Goal: Information Seeking & Learning: Compare options

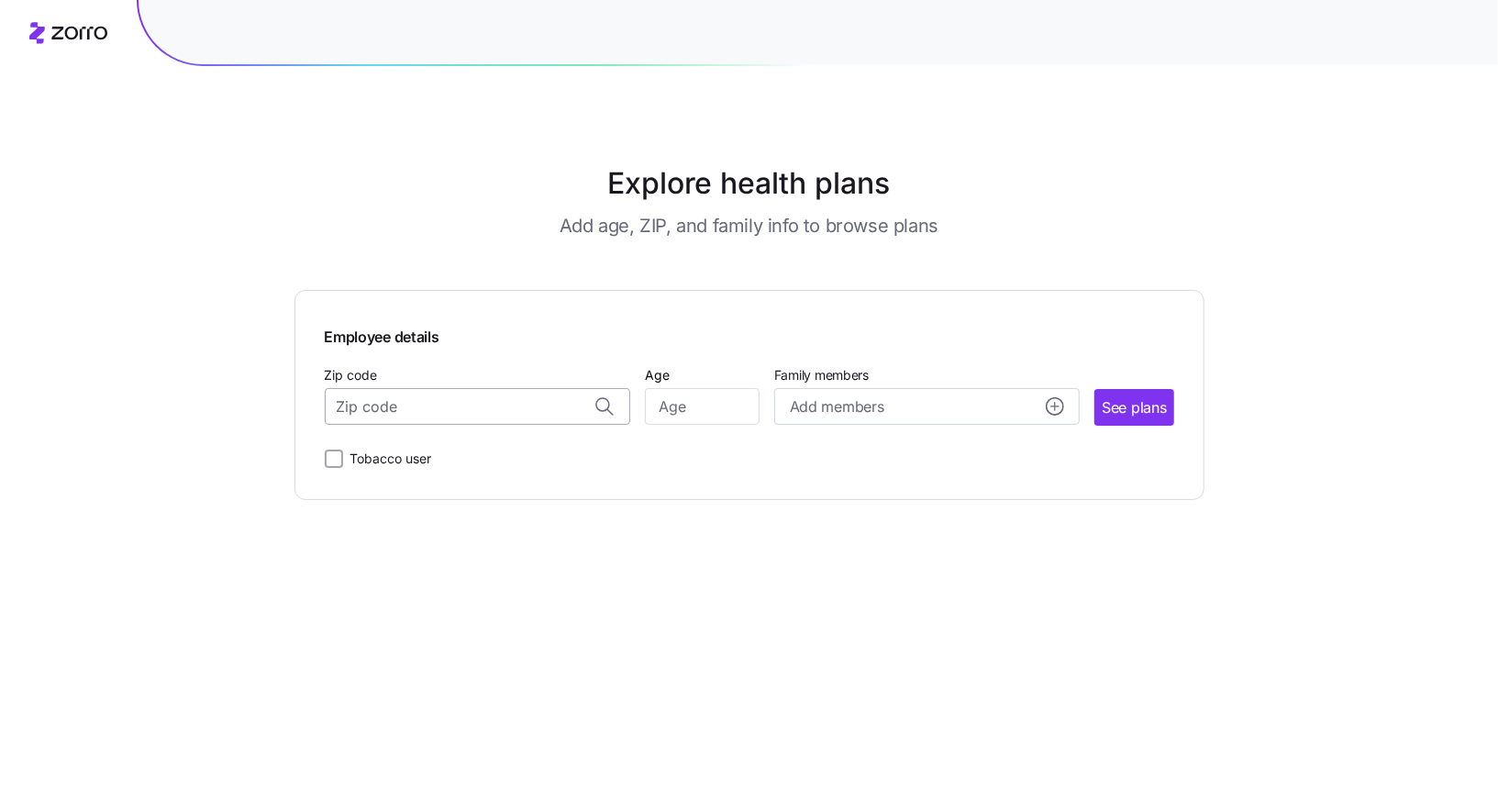
click at [520, 419] on input "Zip code" at bounding box center [478, 406] width 305 height 37
paste input "[STREET_ADDRESS]"
drag, startPoint x: 474, startPoint y: 405, endPoint x: 246, endPoint y: 378, distance: 229.6
click at [246, 378] on div "Explore health plans Add age, ZIP, and family info to browse plans Employee det…" at bounding box center [749, 406] width 1498 height 812
click at [480, 406] on input "31707-1300 [GEOGRAPHIC_DATA]" at bounding box center [478, 406] width 305 height 37
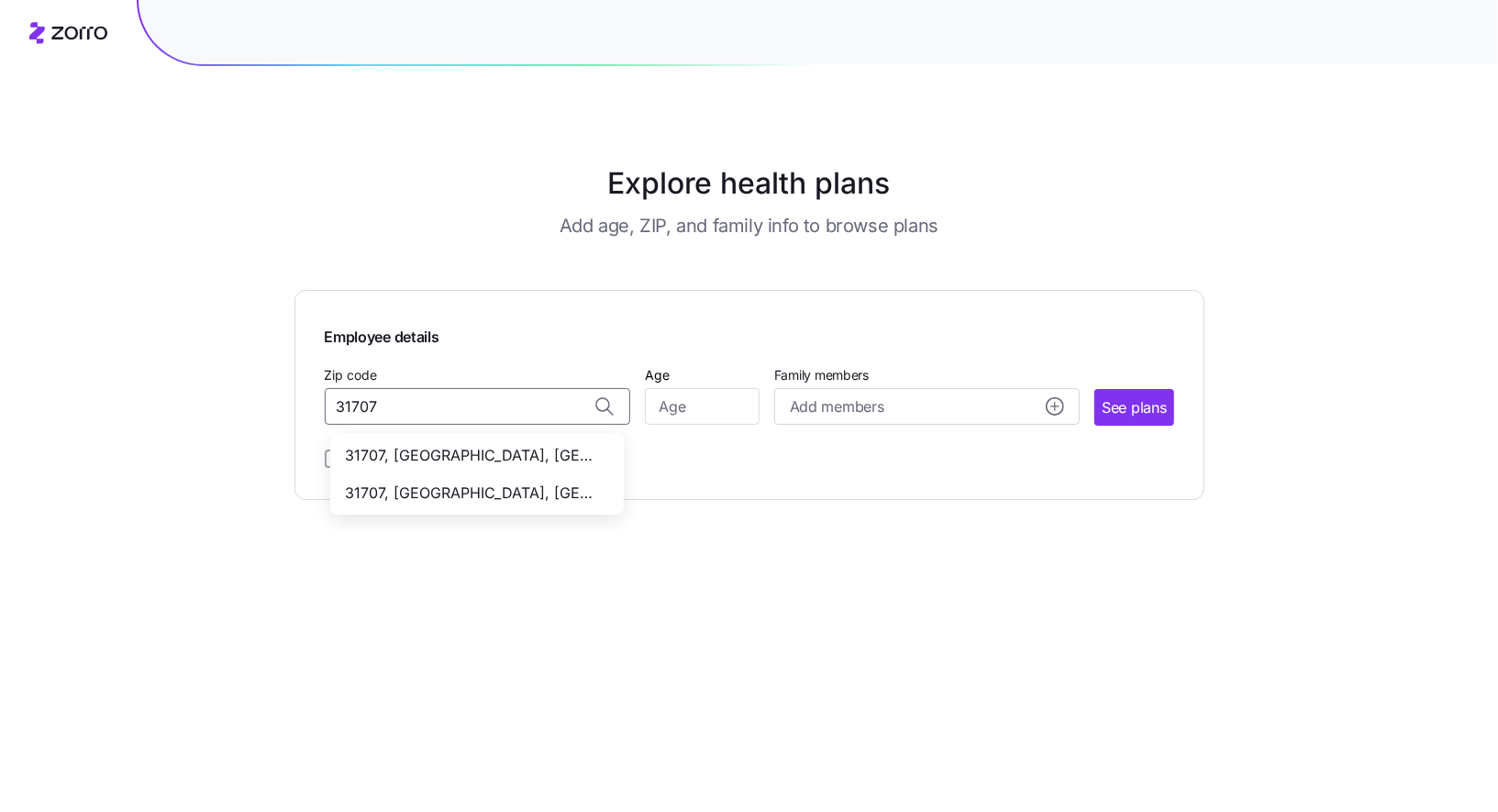
click at [476, 460] on span "31707, [GEOGRAPHIC_DATA], [GEOGRAPHIC_DATA]" at bounding box center [473, 456] width 257 height 23
type input "31707, [GEOGRAPHIC_DATA], [GEOGRAPHIC_DATA]"
click at [734, 420] on input "Age" at bounding box center [702, 406] width 115 height 37
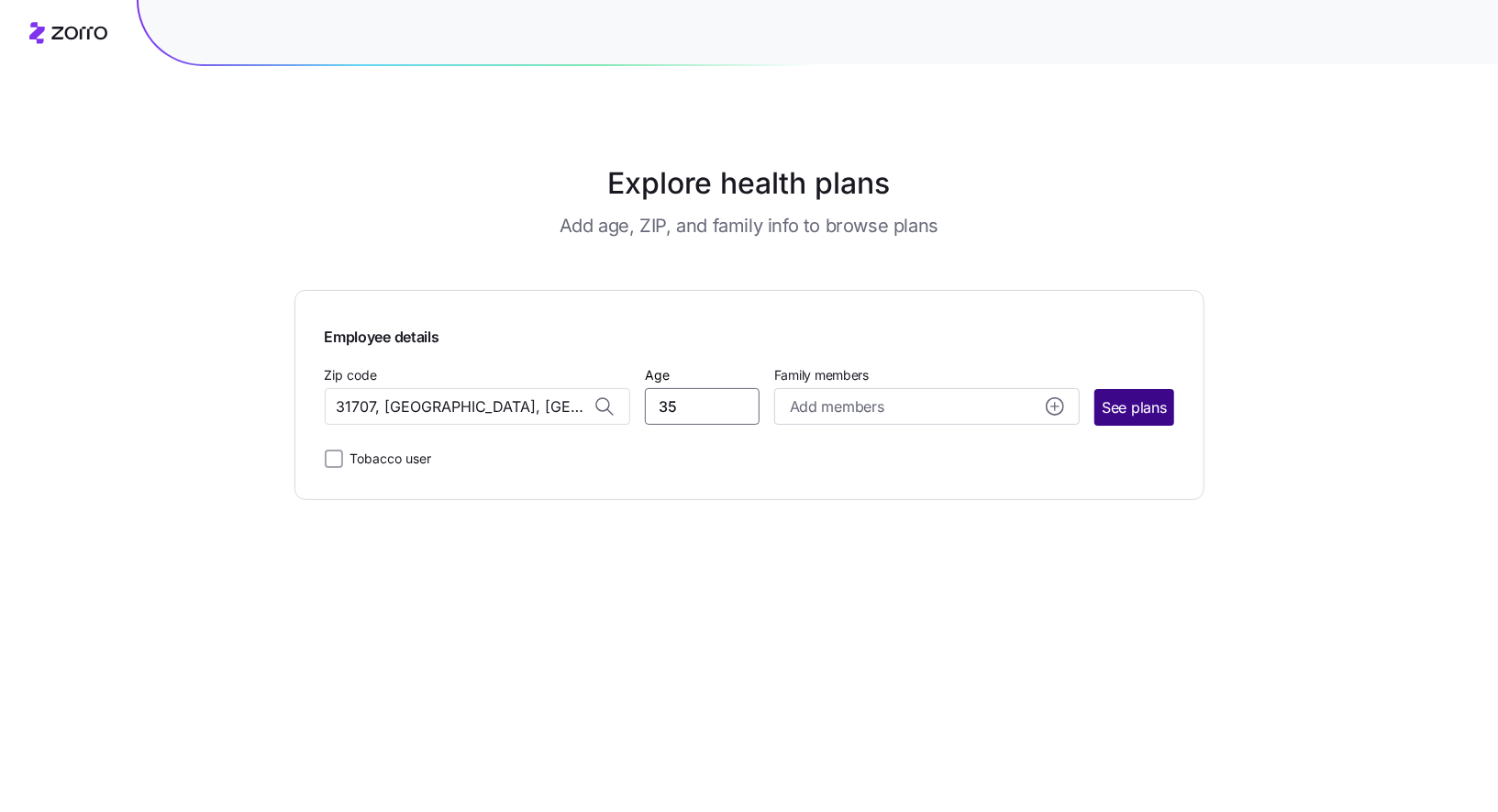
type input "35"
click at [1153, 406] on span "See plans" at bounding box center [1134, 407] width 64 height 23
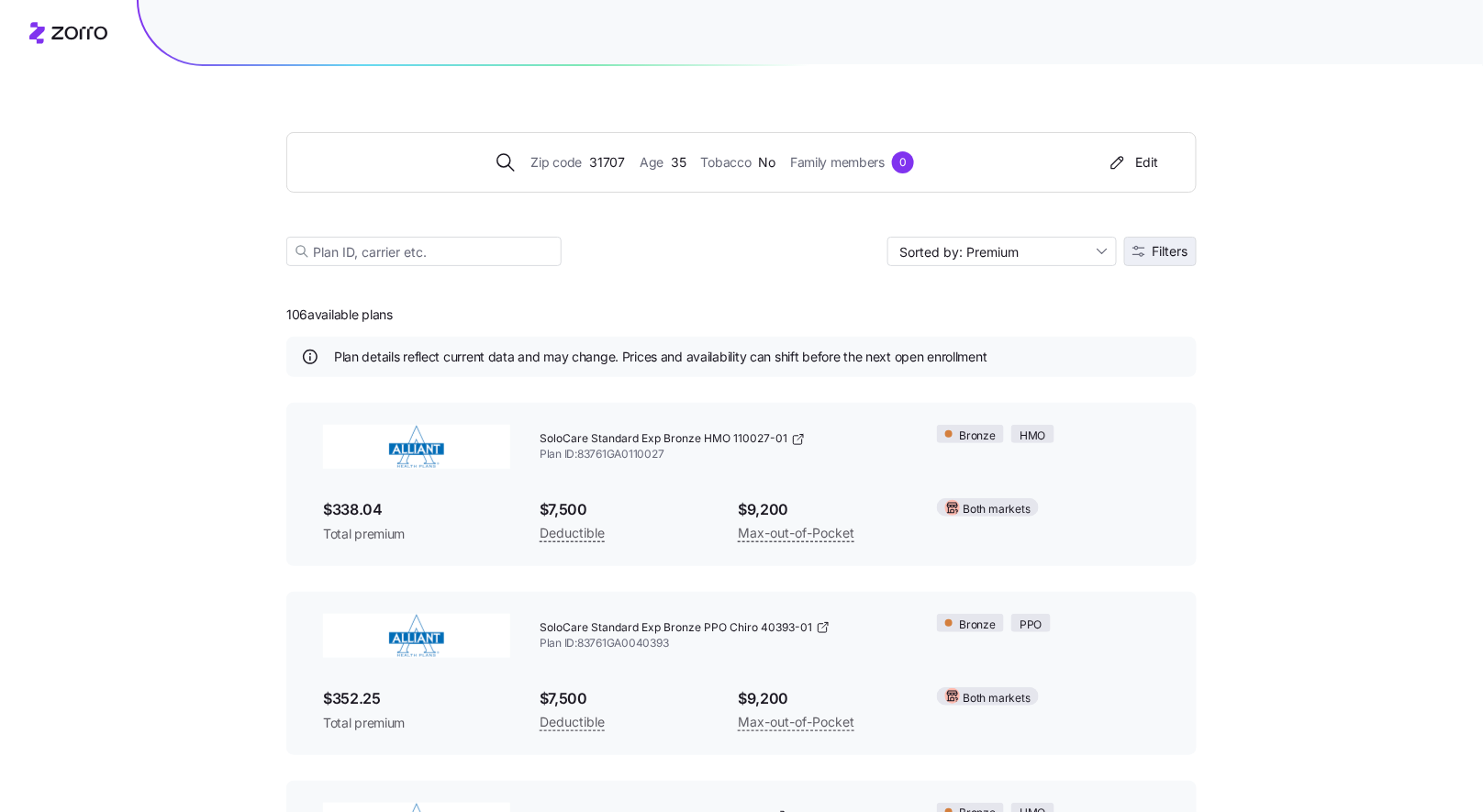
click at [1178, 260] on button "Filters" at bounding box center [1160, 251] width 73 height 29
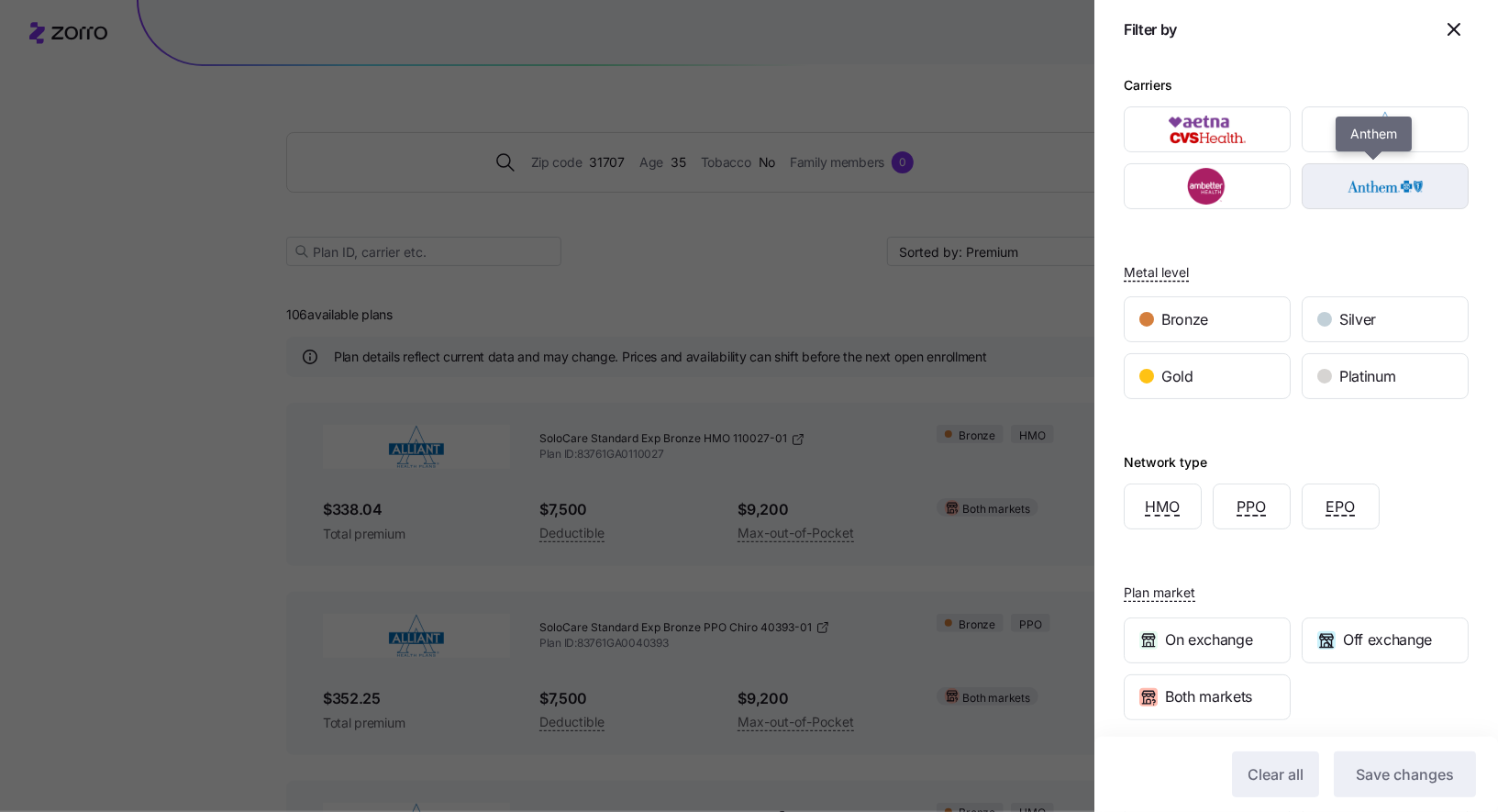
click at [1398, 191] on img "button" at bounding box center [1386, 186] width 135 height 37
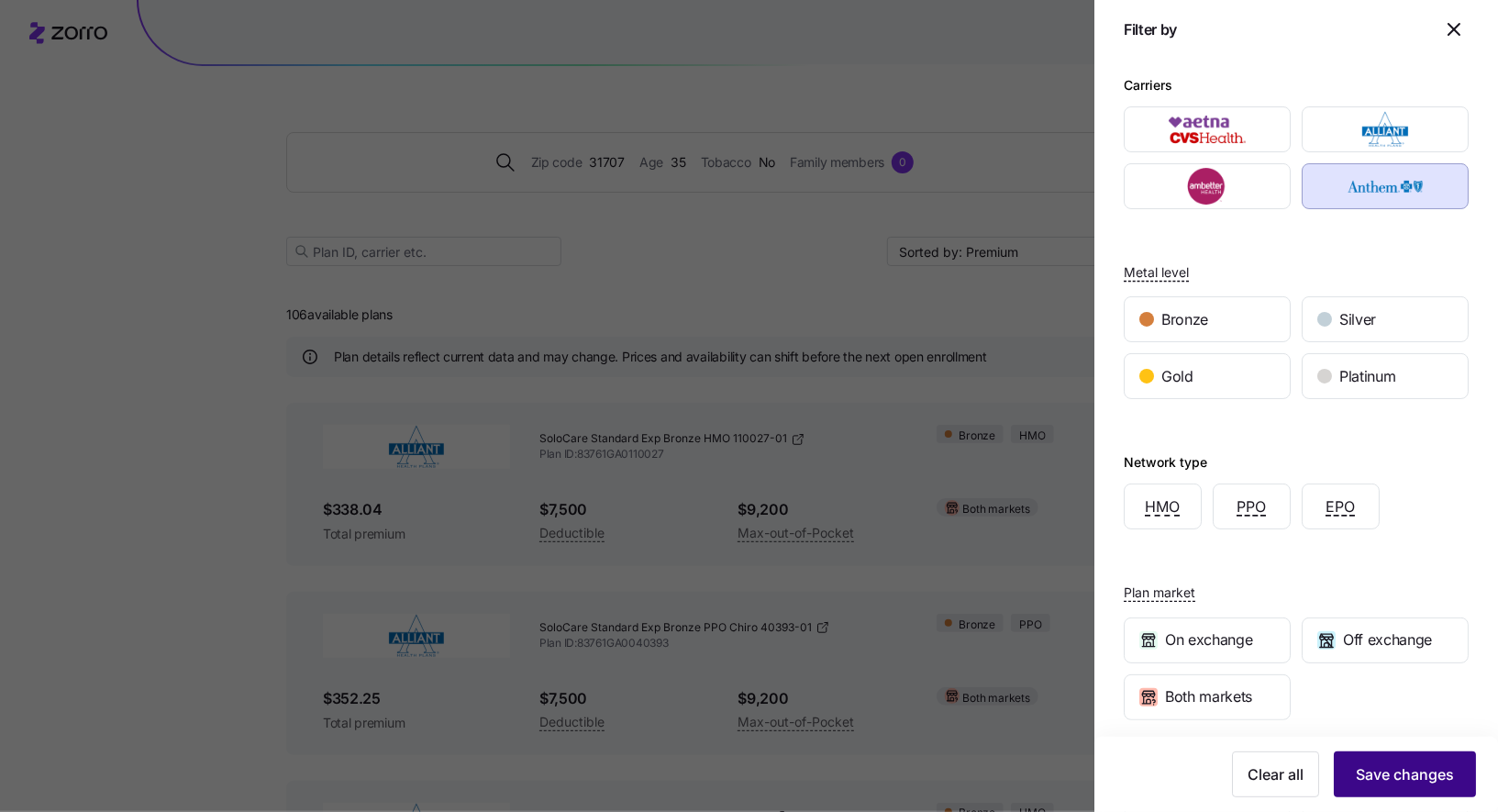
click at [1369, 766] on span "Save changes" at bounding box center [1405, 774] width 99 height 22
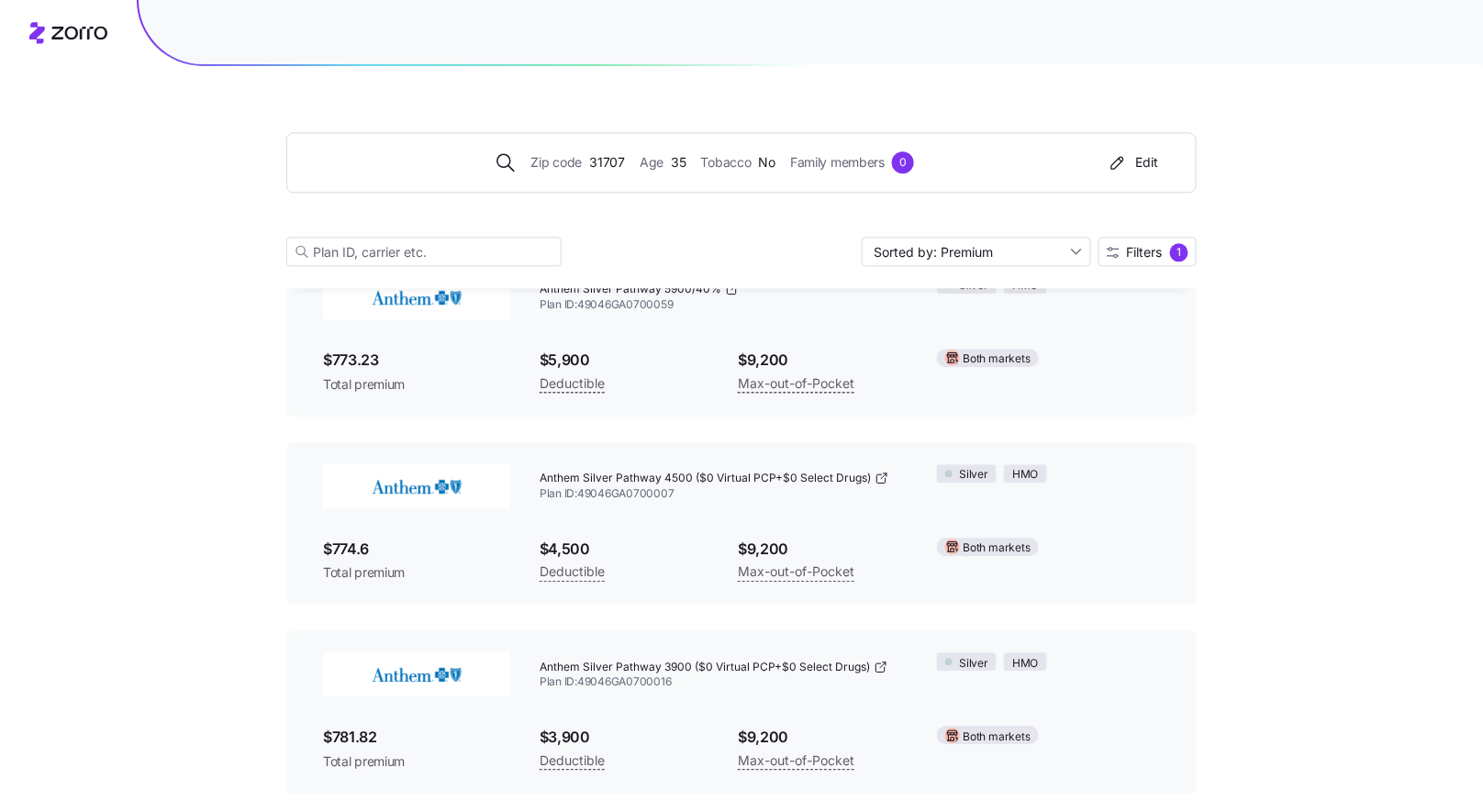
scroll to position [886, 0]
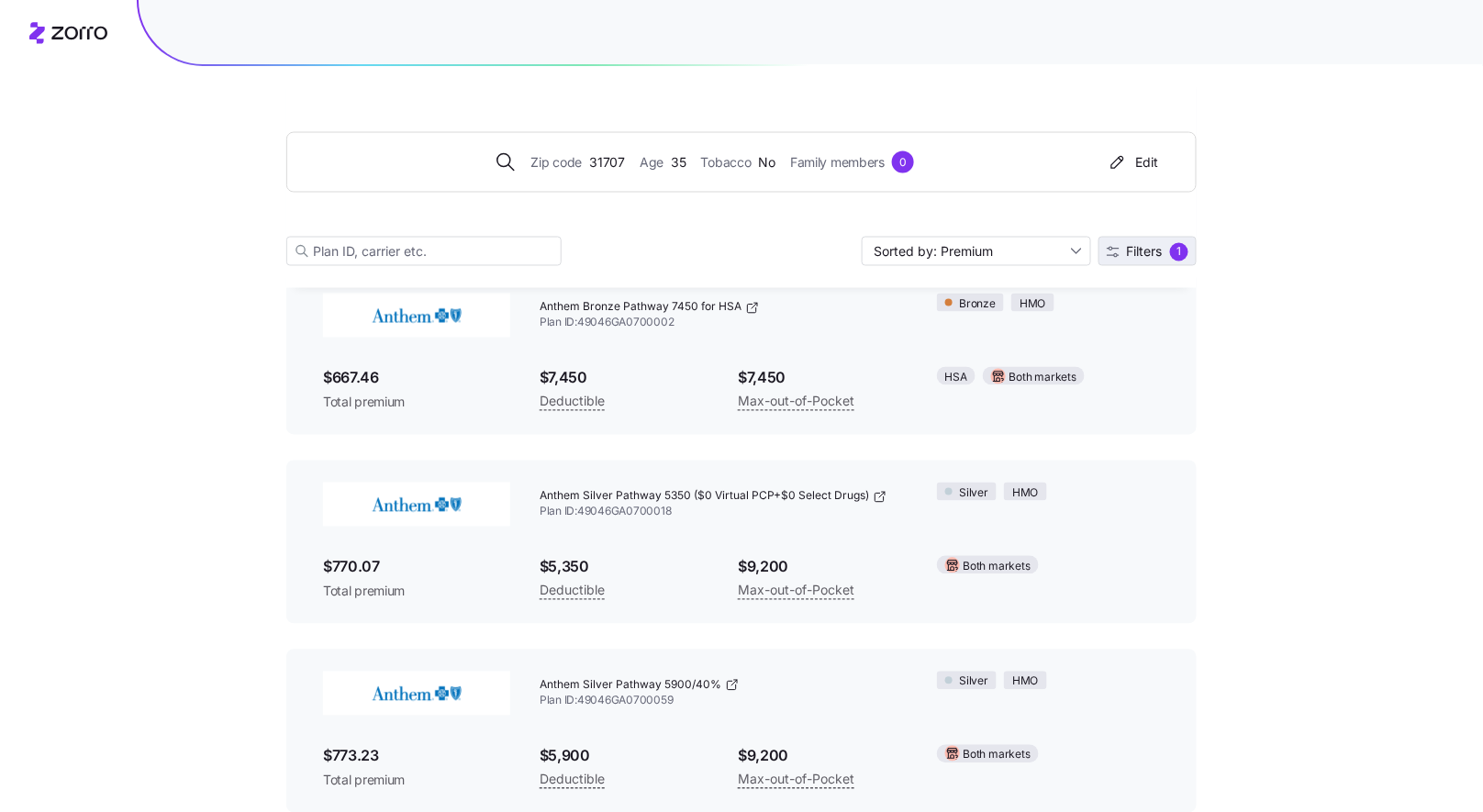
click at [1148, 246] on span "Filters" at bounding box center [1145, 253] width 36 height 13
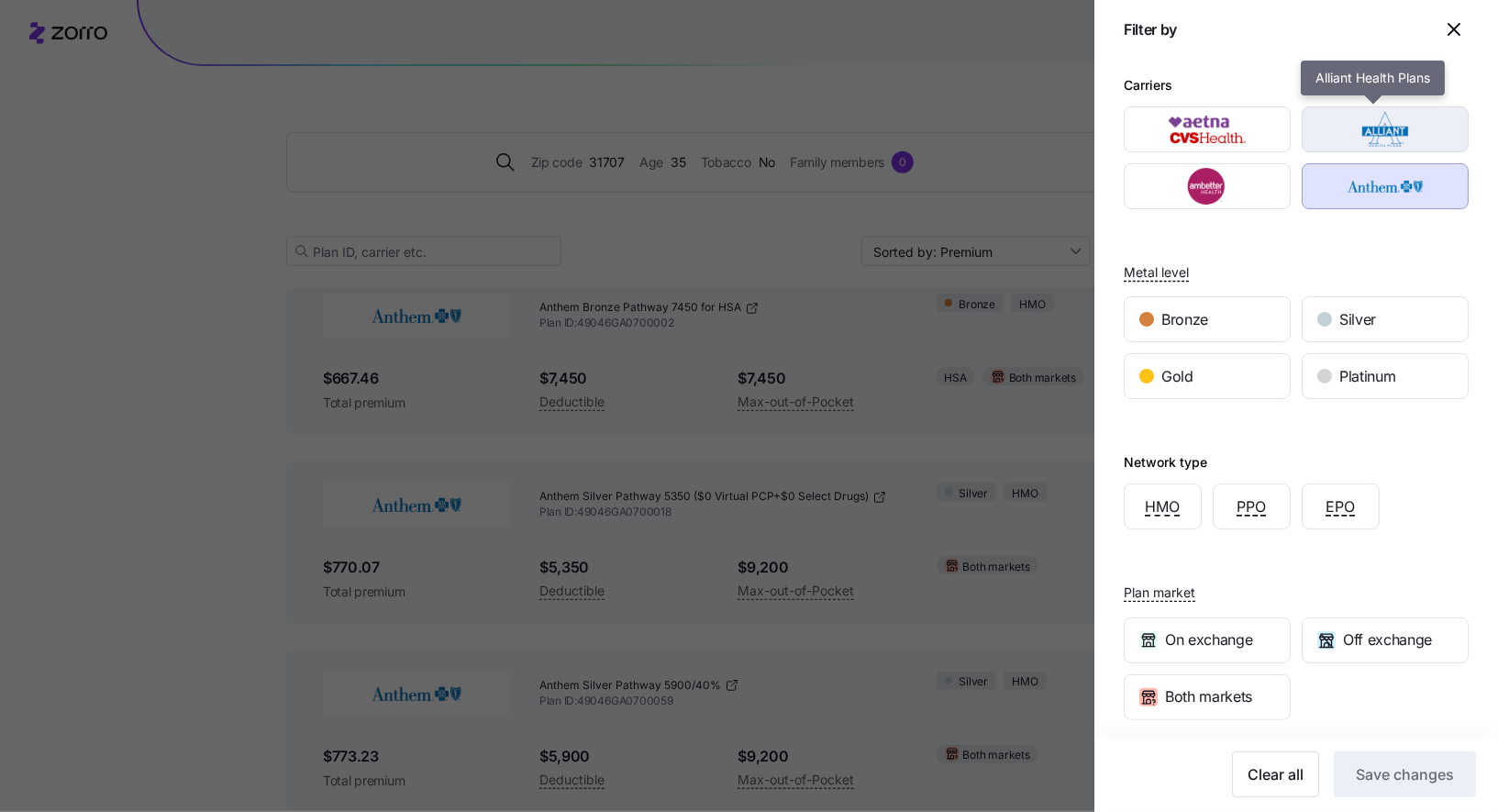
click at [1371, 133] on img "button" at bounding box center [1386, 129] width 135 height 37
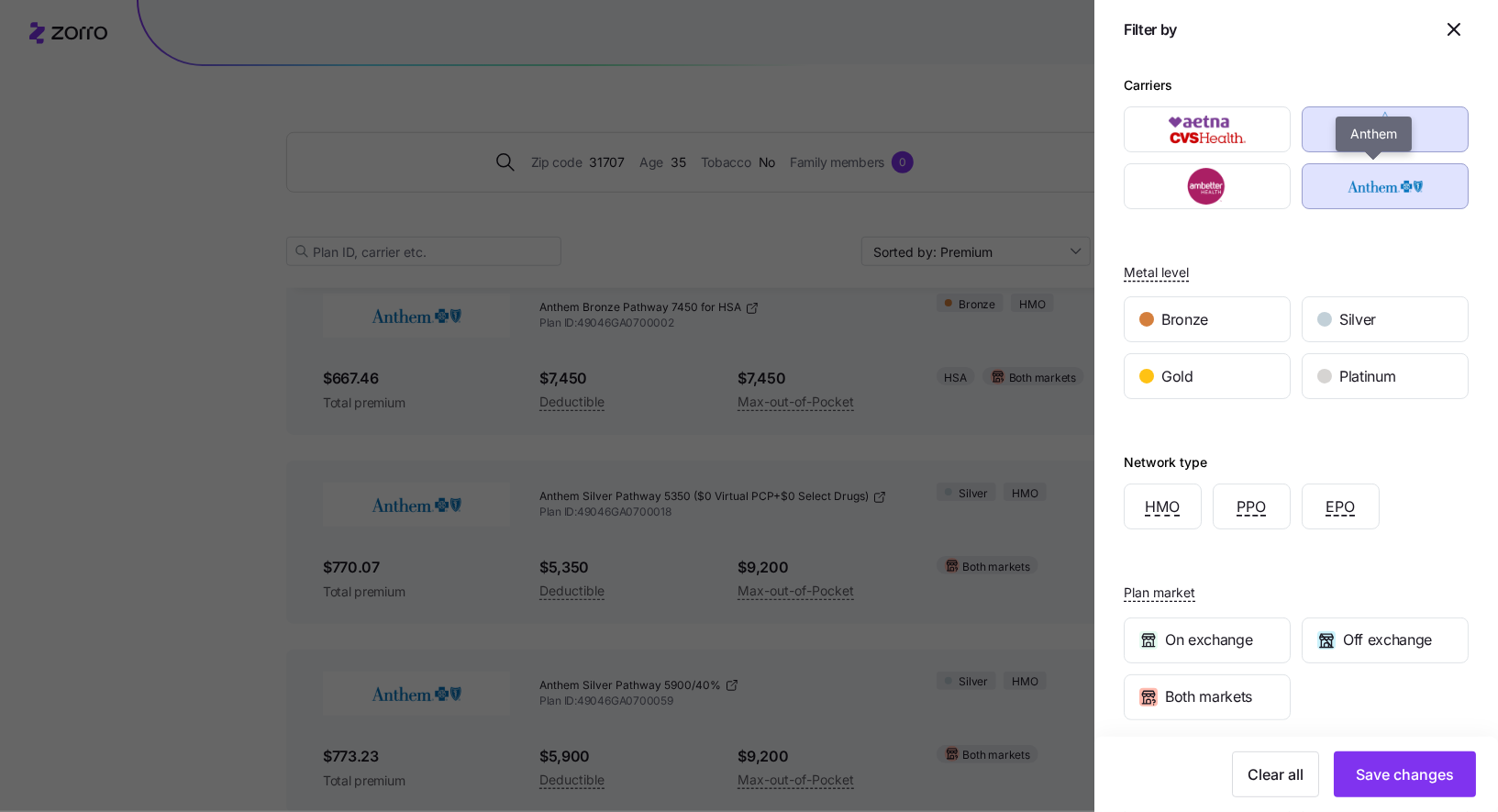
drag, startPoint x: 1381, startPoint y: 176, endPoint x: 1382, endPoint y: 190, distance: 14.0
click at [1381, 177] on img "button" at bounding box center [1386, 186] width 135 height 37
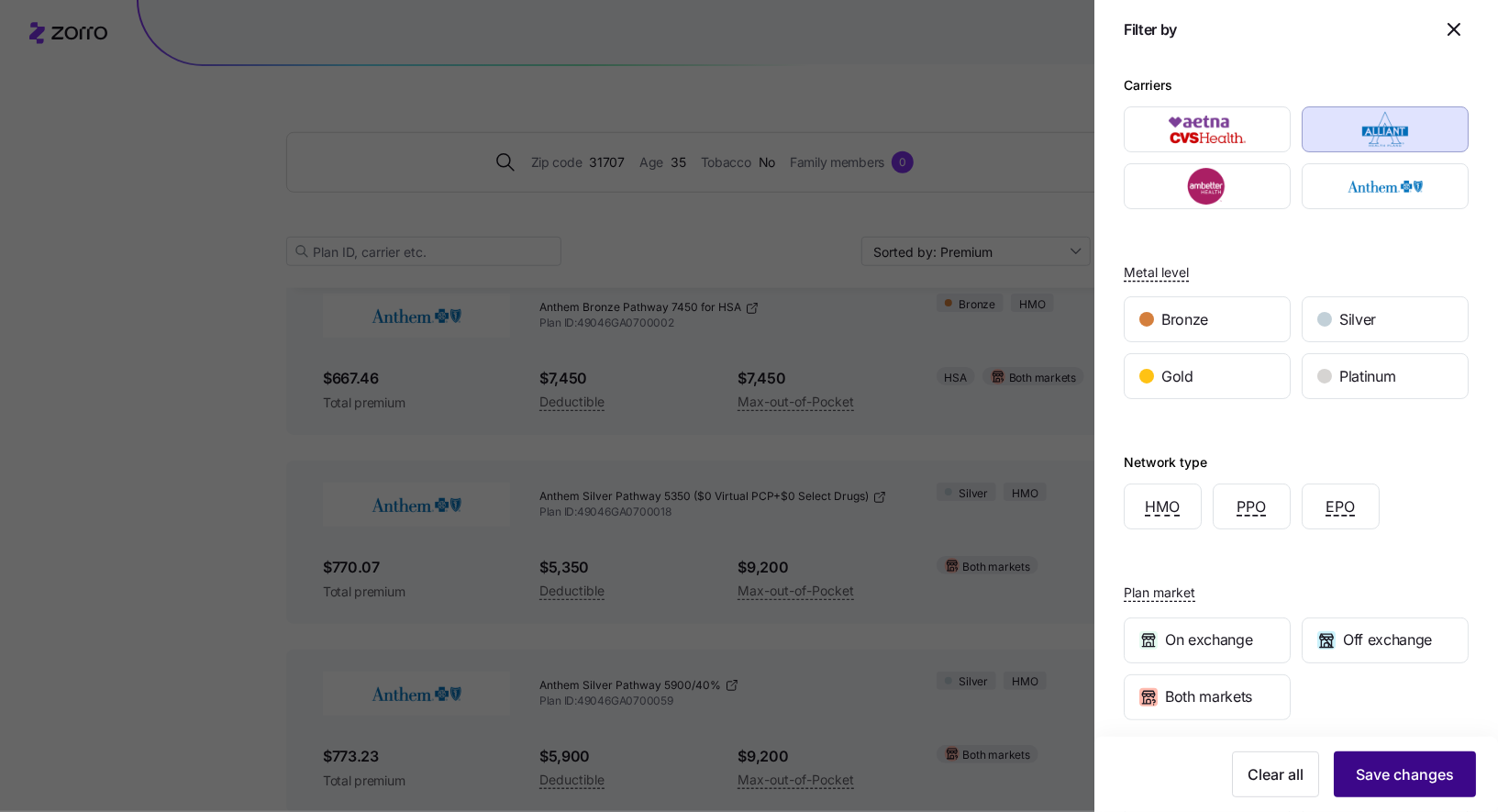
click at [1424, 773] on span "Save changes" at bounding box center [1405, 774] width 99 height 22
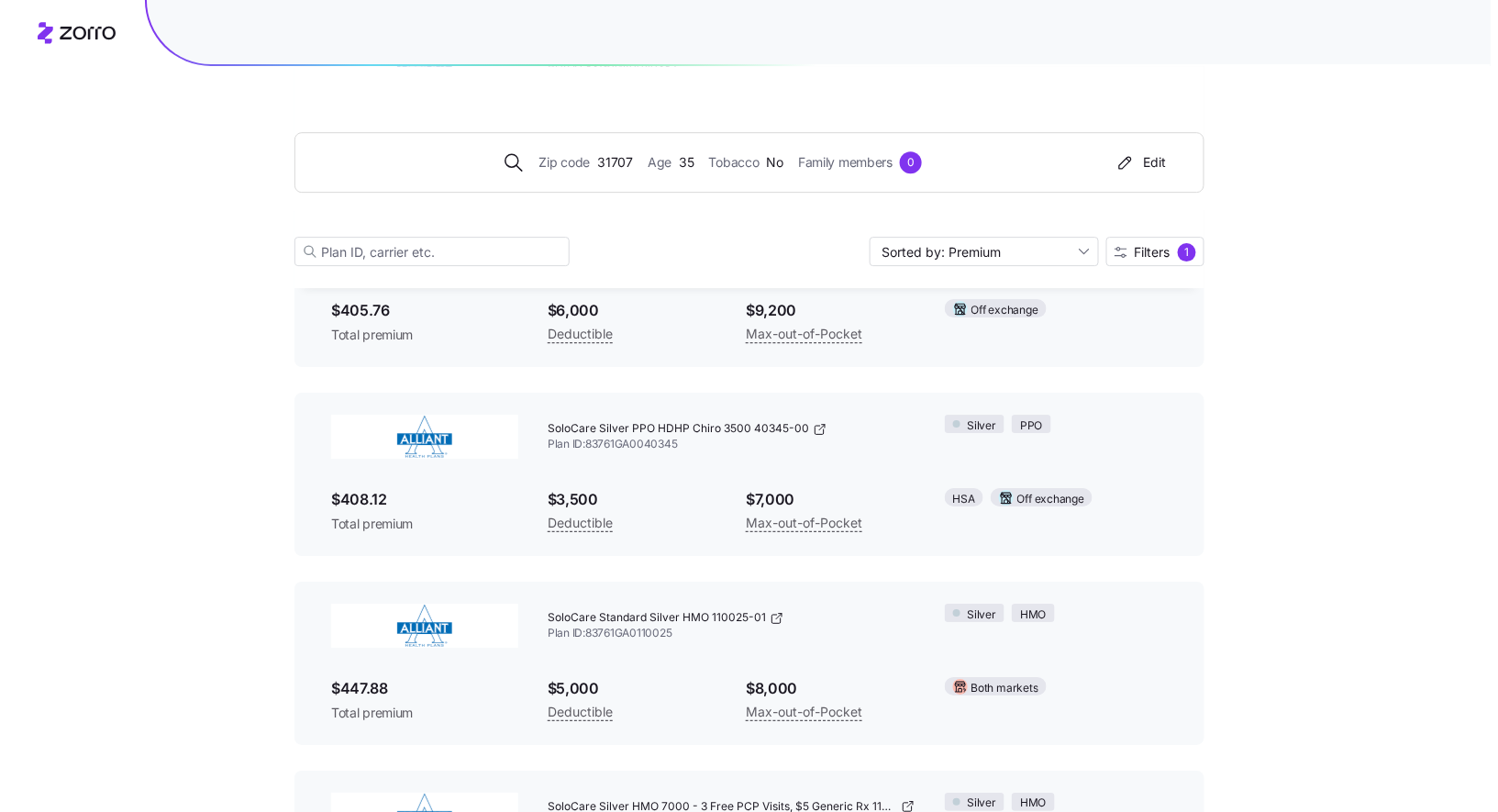
scroll to position [2215, 0]
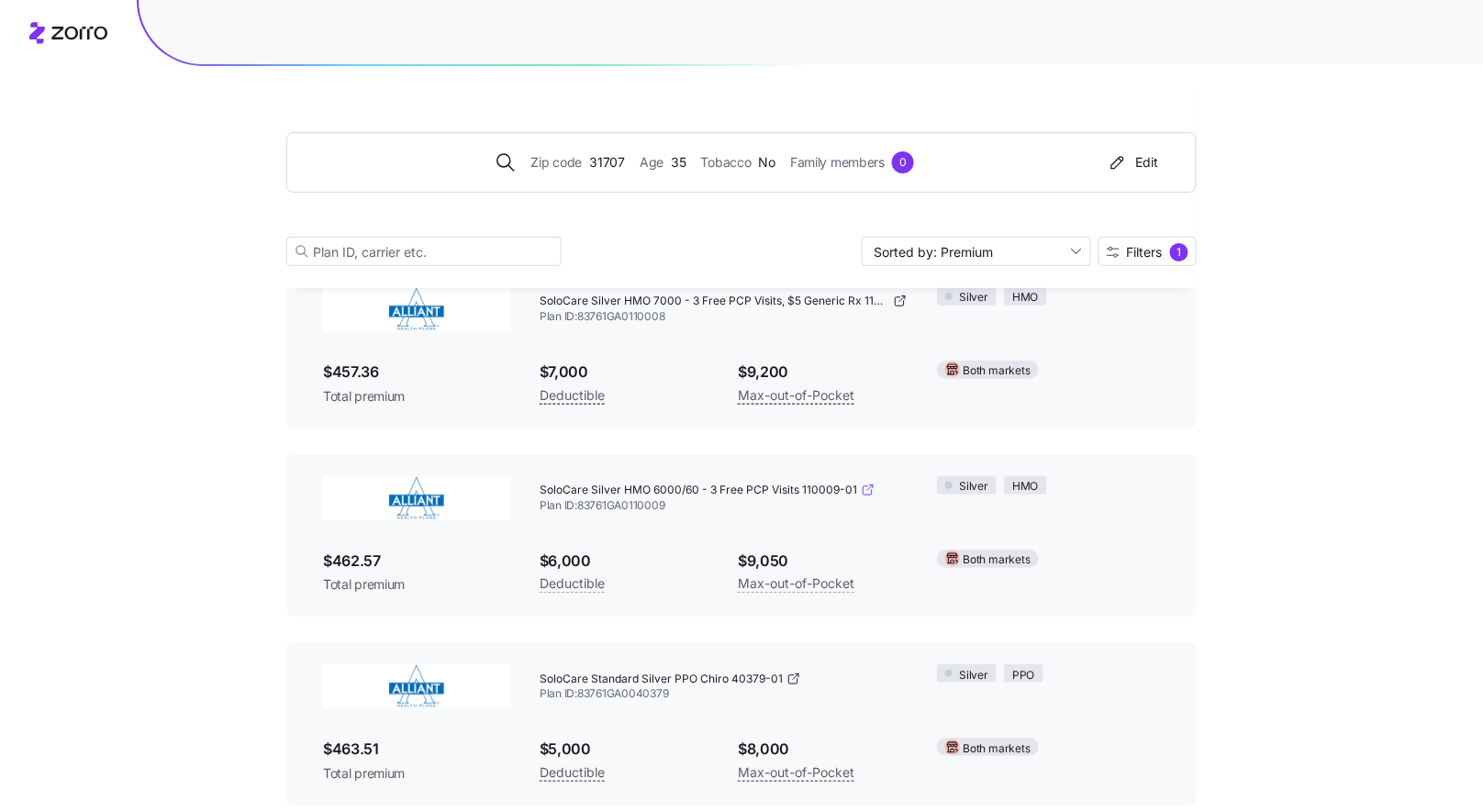
click at [864, 484] on icon at bounding box center [867, 489] width 14 height 14
click at [1153, 246] on span "Filters" at bounding box center [1145, 253] width 36 height 13
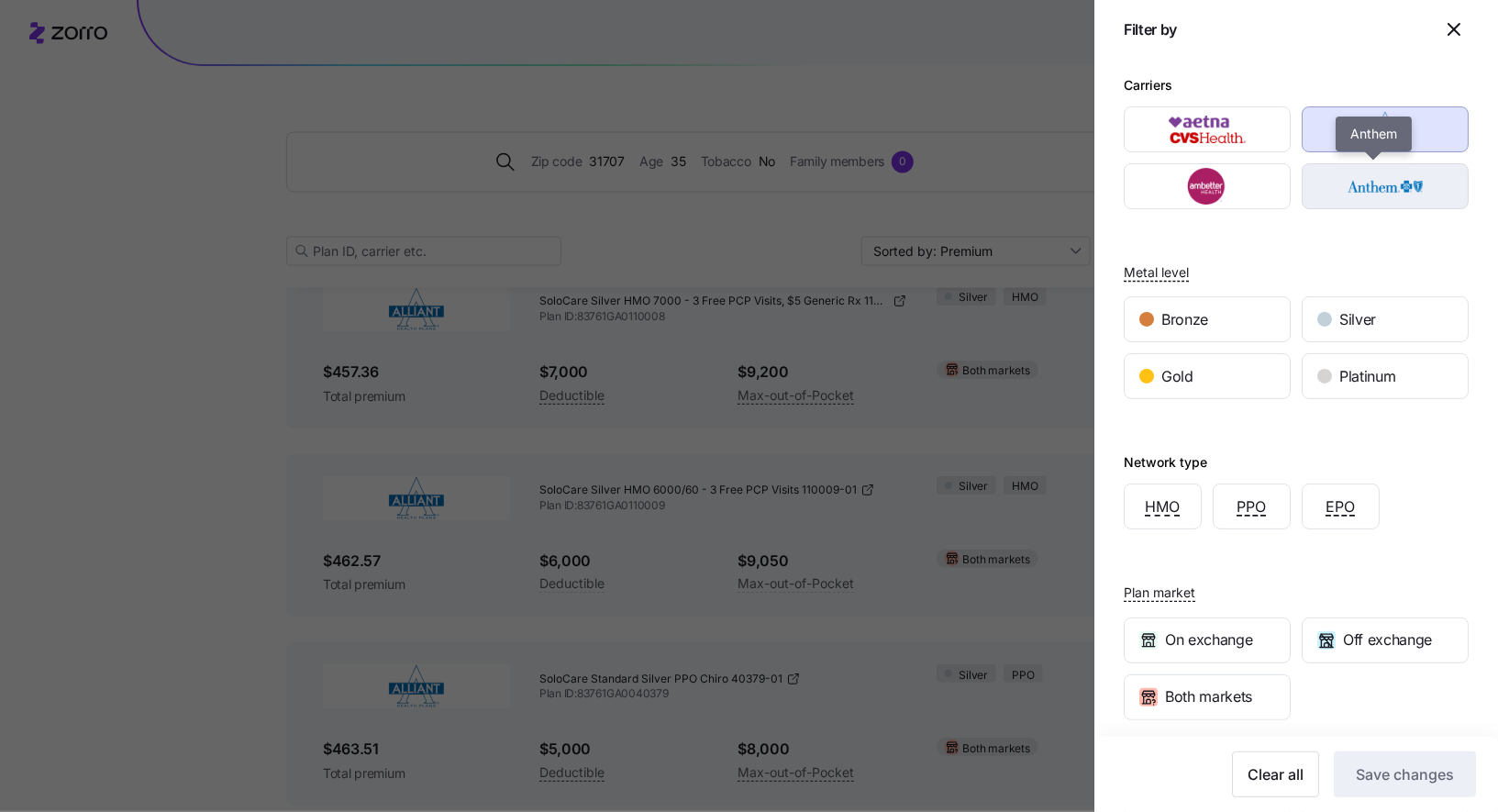
click at [1328, 179] on img "button" at bounding box center [1386, 186] width 135 height 37
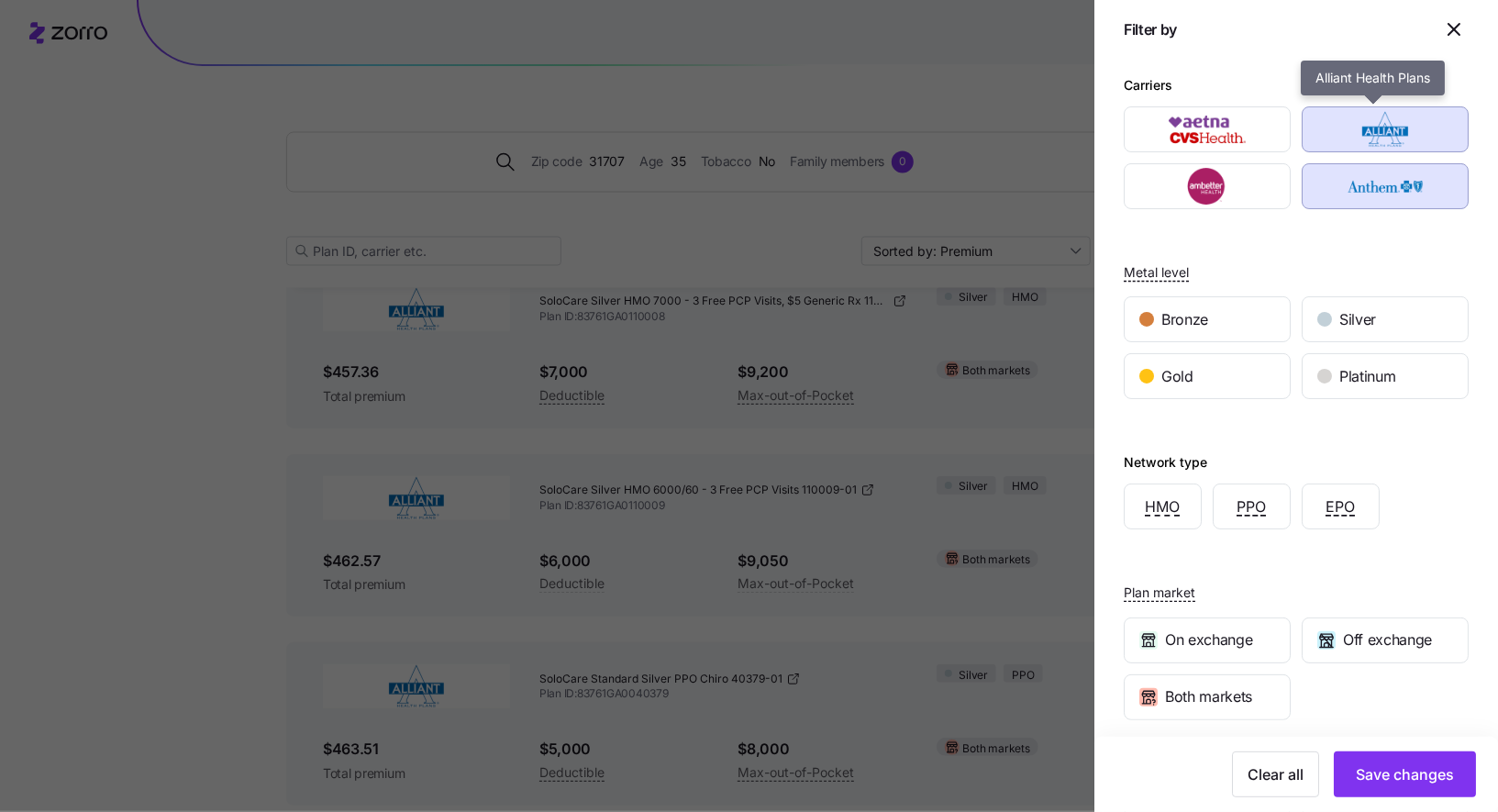
drag, startPoint x: 1335, startPoint y: 131, endPoint x: 1338, endPoint y: 163, distance: 32.1
click at [1335, 131] on img "button" at bounding box center [1386, 129] width 135 height 37
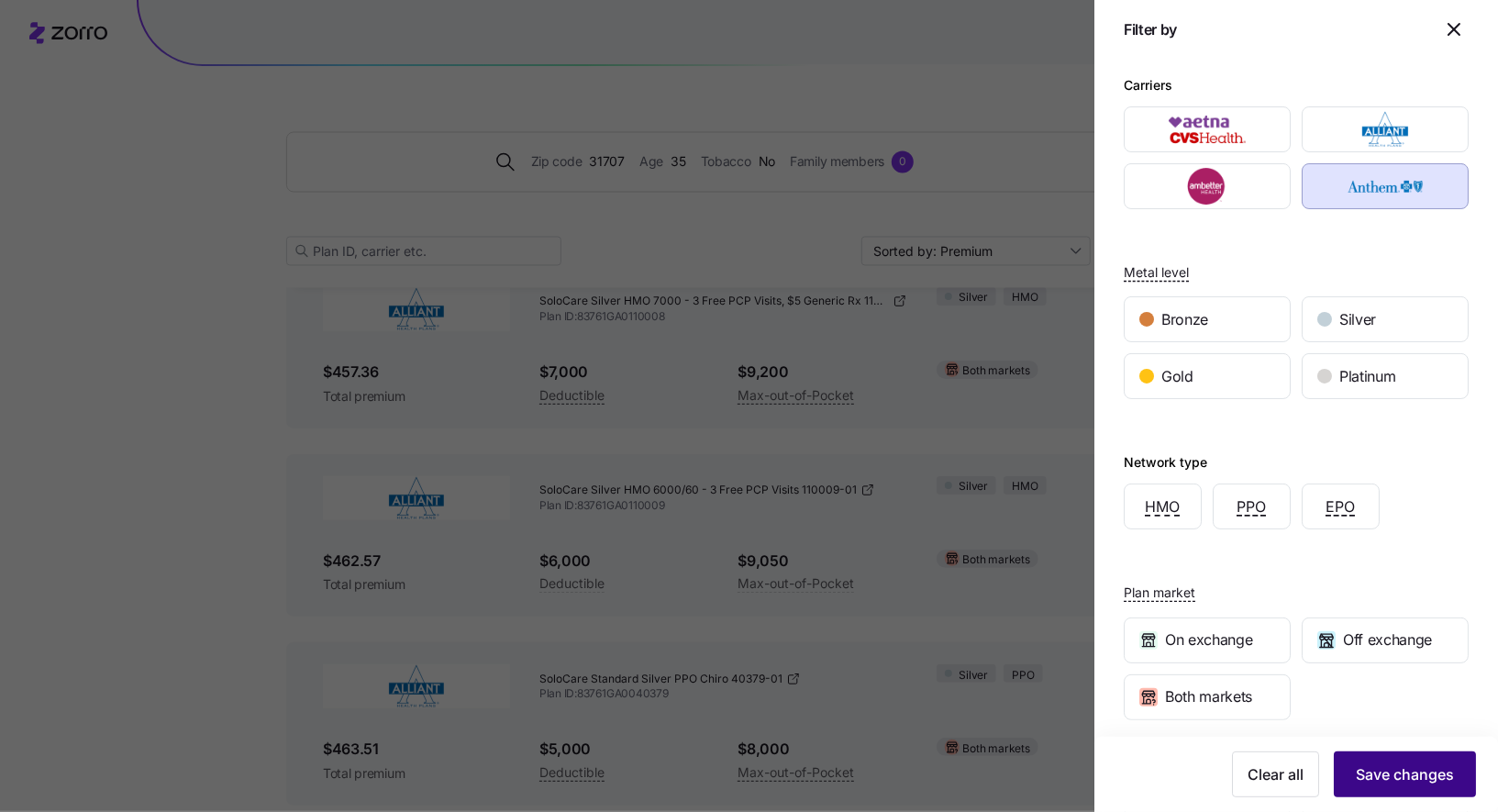
click at [1387, 776] on span "Save changes" at bounding box center [1405, 774] width 99 height 22
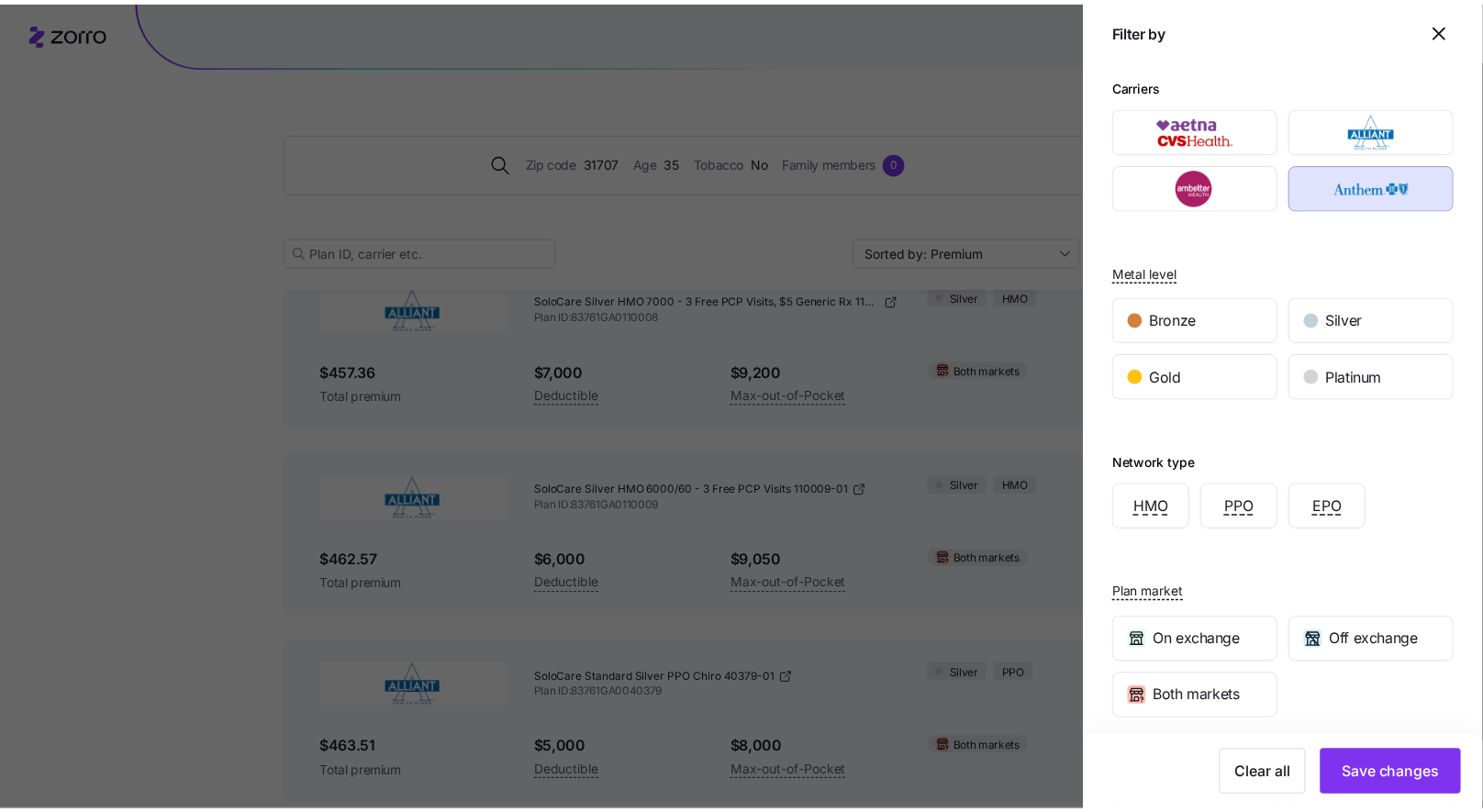
scroll to position [1668, 0]
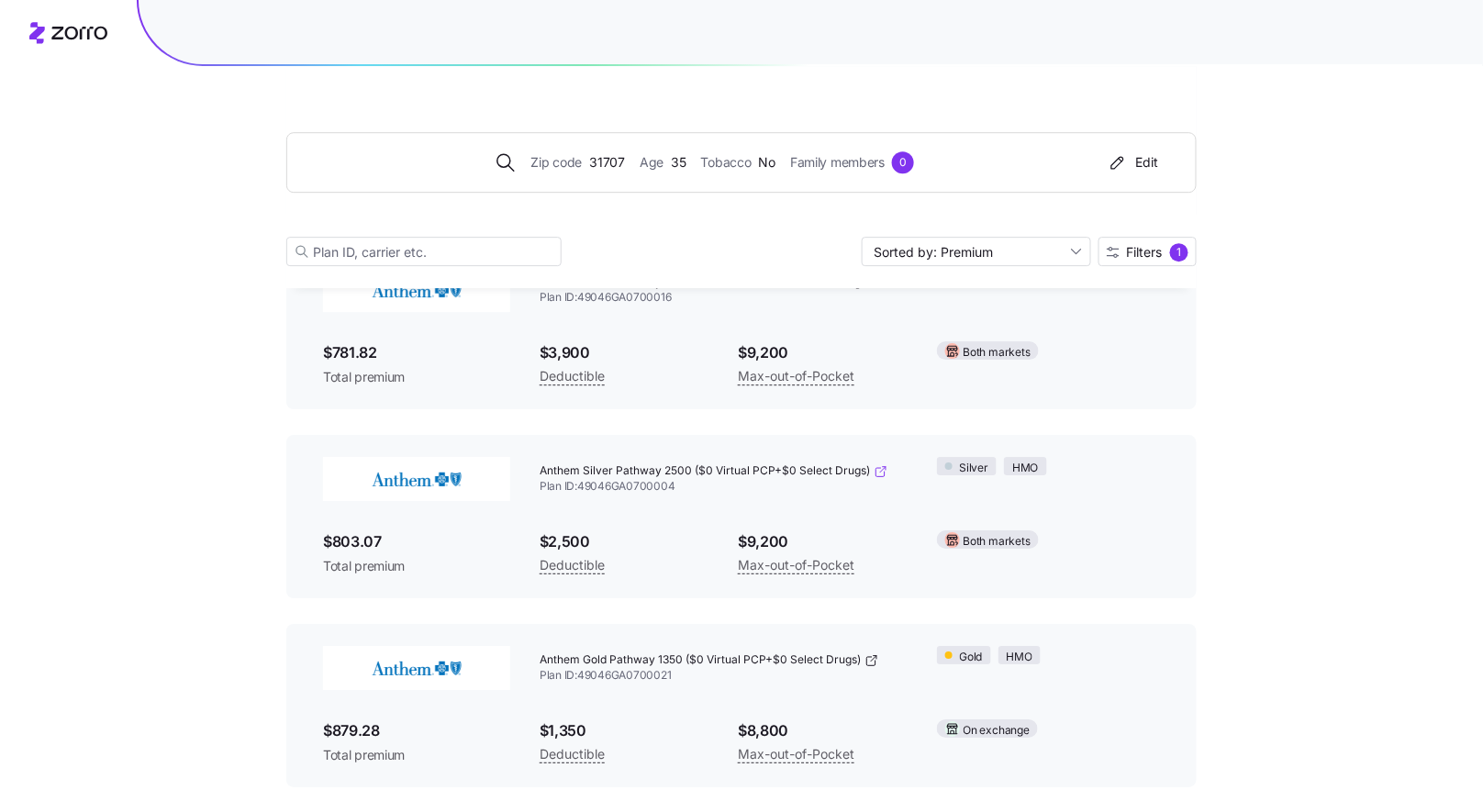
click at [879, 468] on icon at bounding box center [880, 471] width 14 height 14
